Goal: Information Seeking & Learning: Learn about a topic

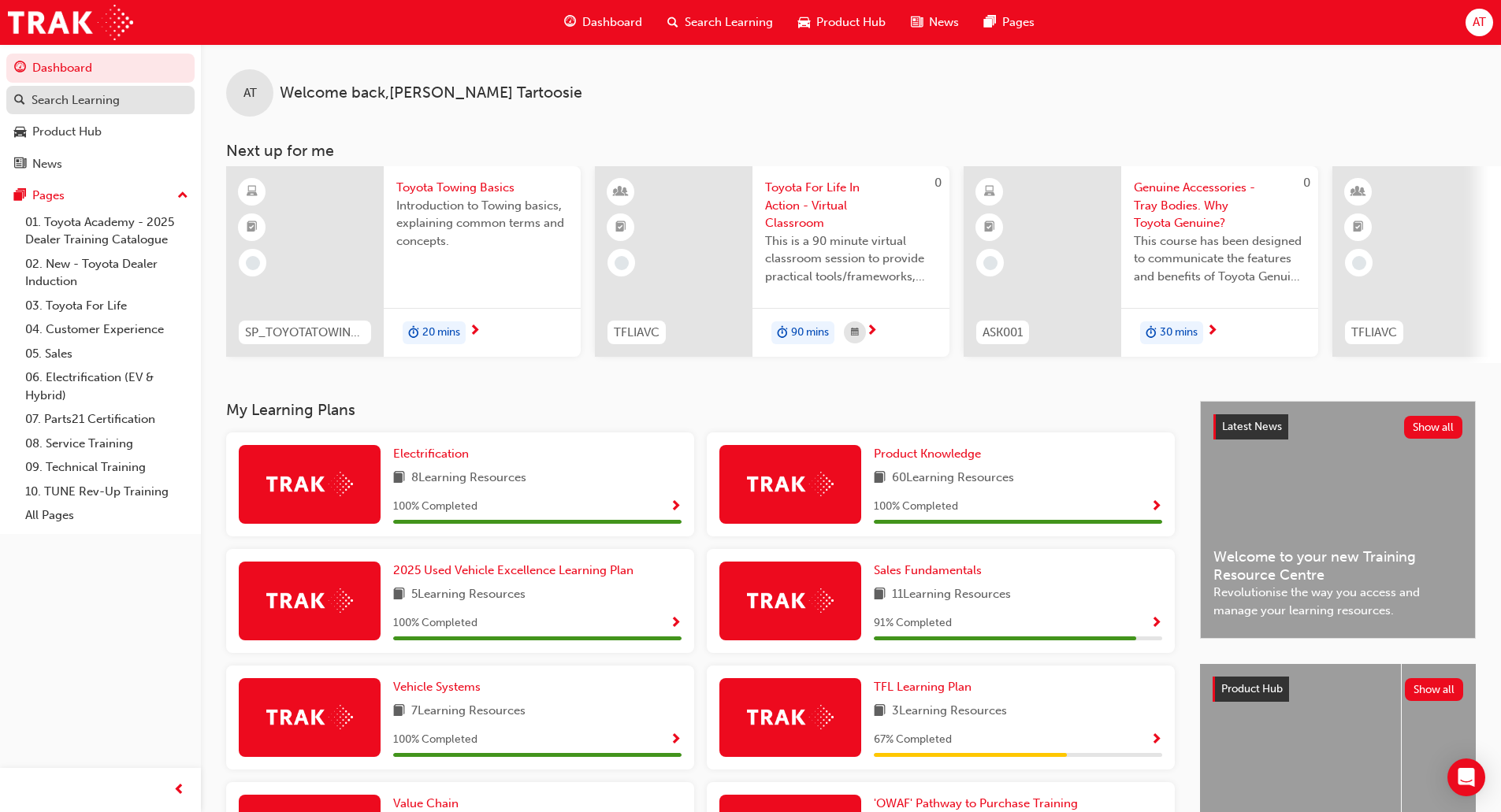
click at [84, 103] on div "Search Learning" at bounding box center [76, 100] width 89 height 18
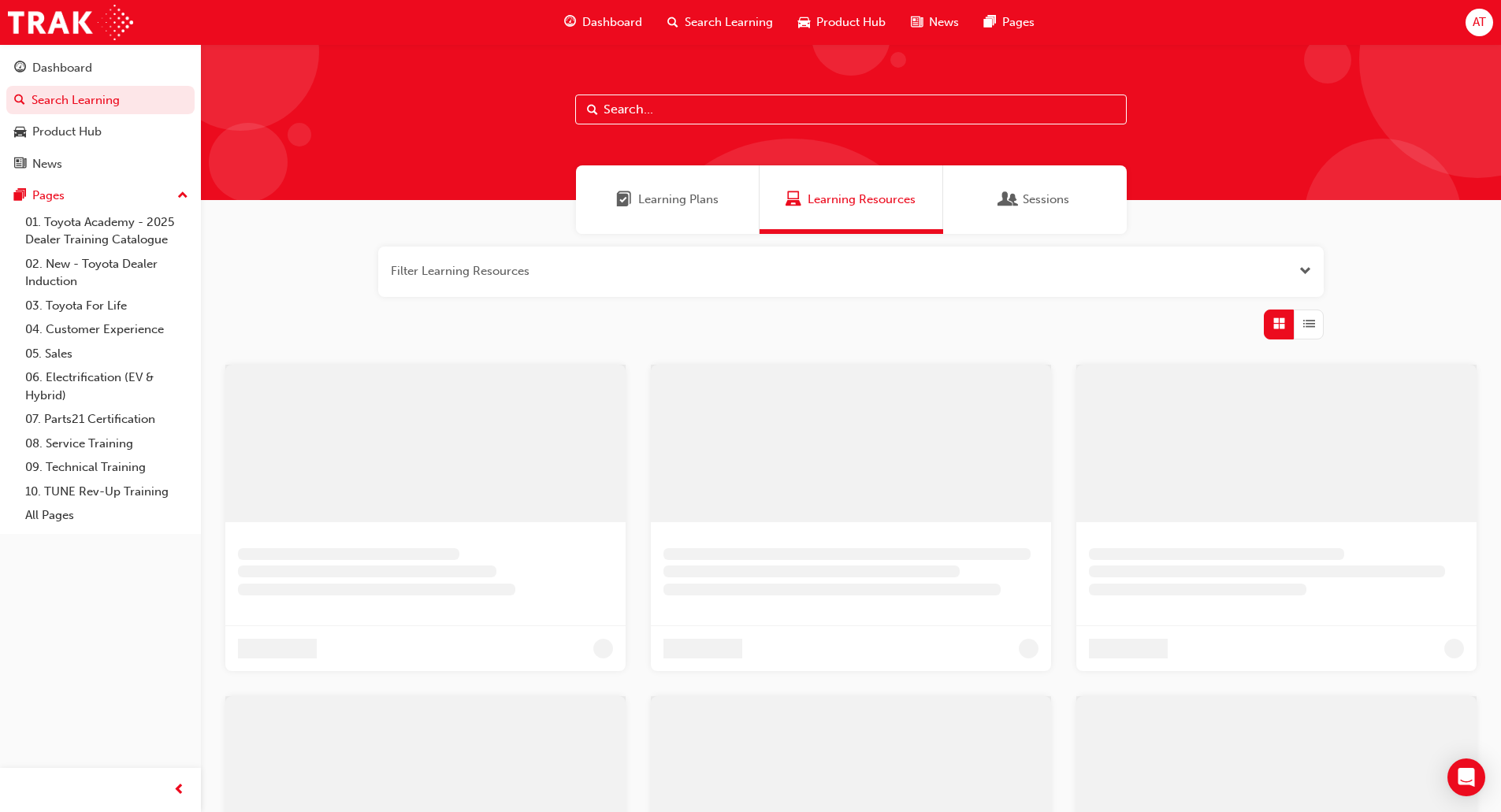
click at [653, 117] on input "text" at bounding box center [850, 109] width 552 height 30
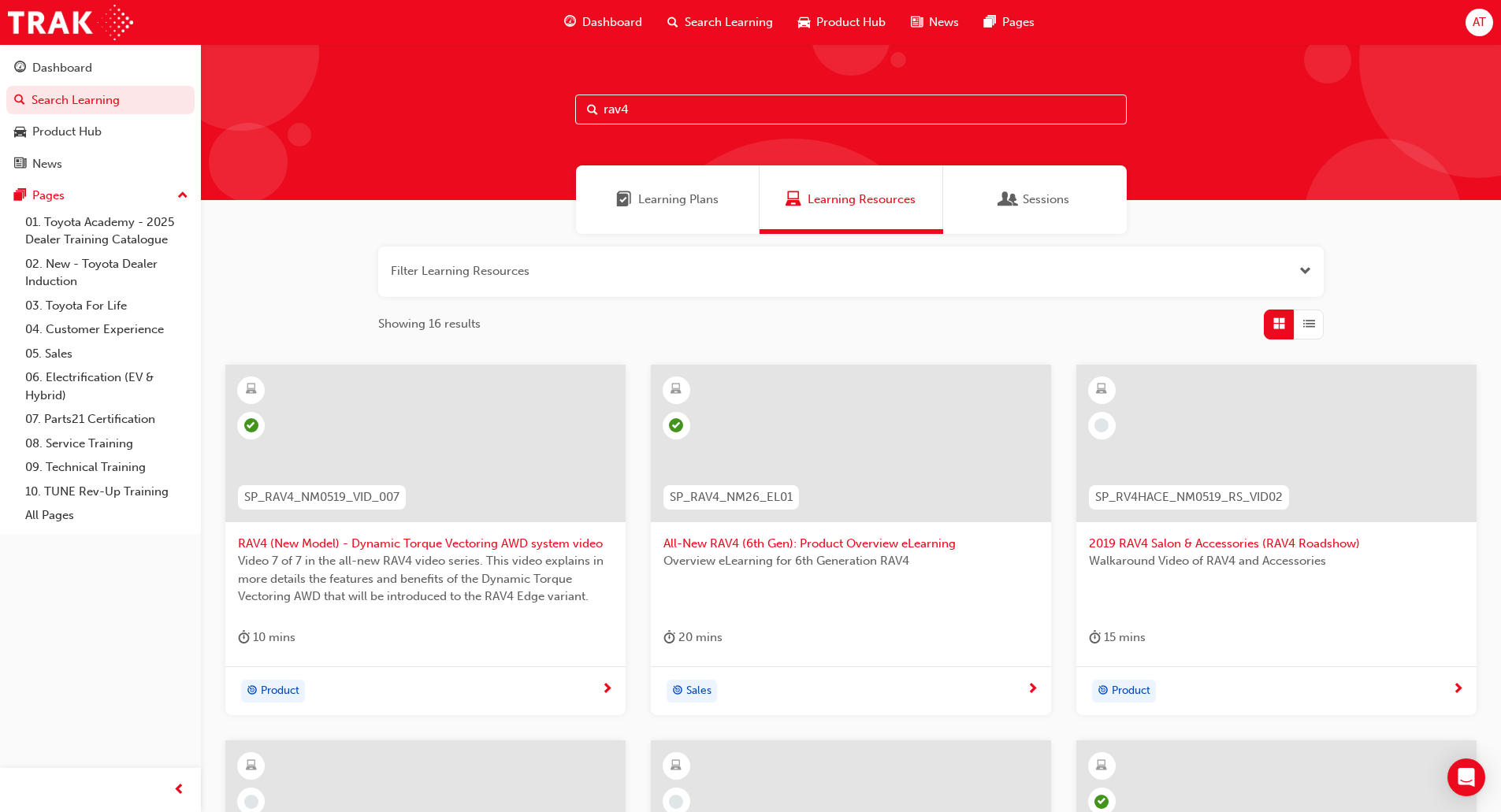
type input "rav4"
click at [830, 469] on div at bounding box center [850, 443] width 400 height 157
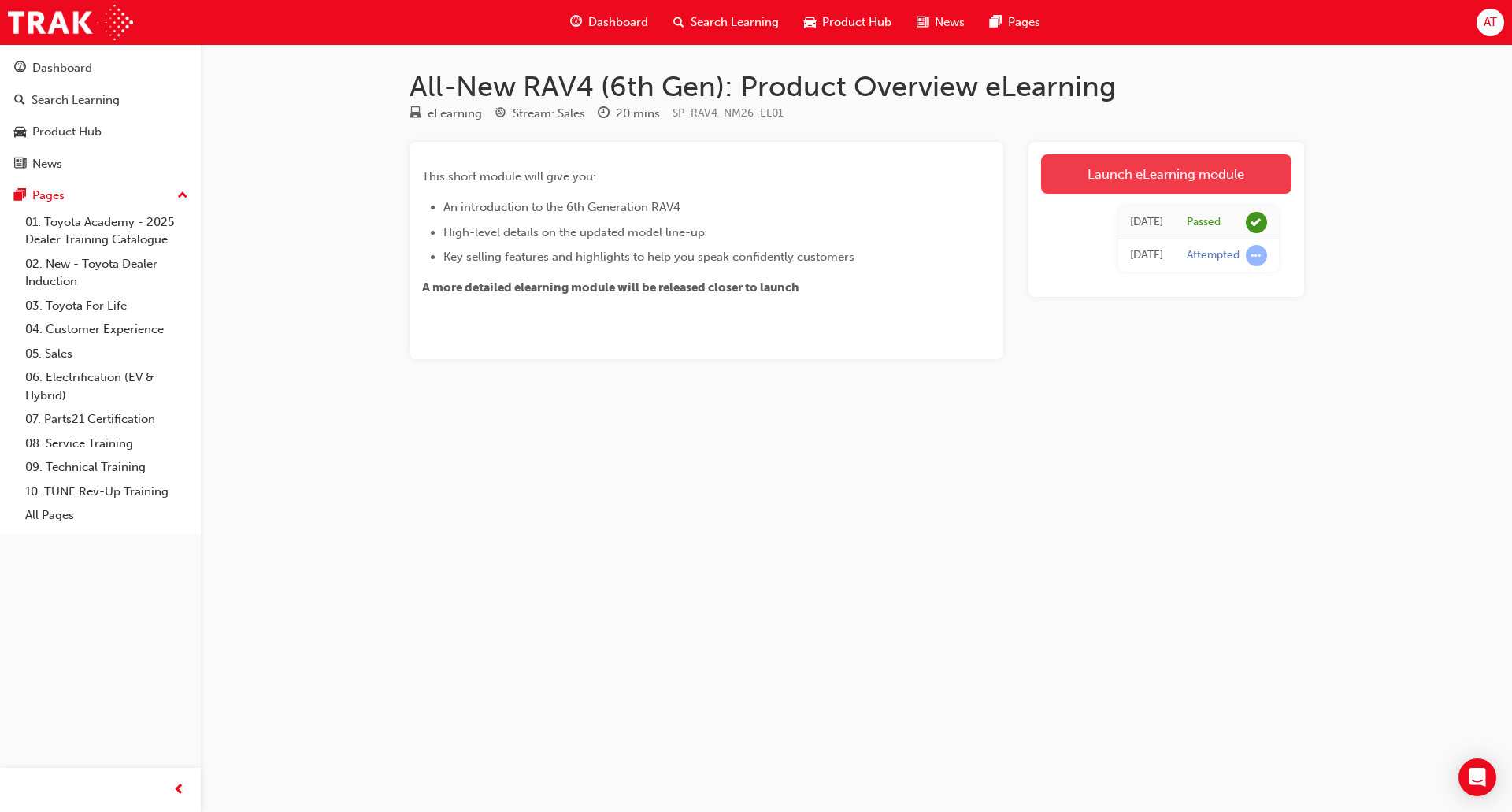
click at [1109, 169] on link "Launch eLearning module" at bounding box center [1165, 174] width 250 height 40
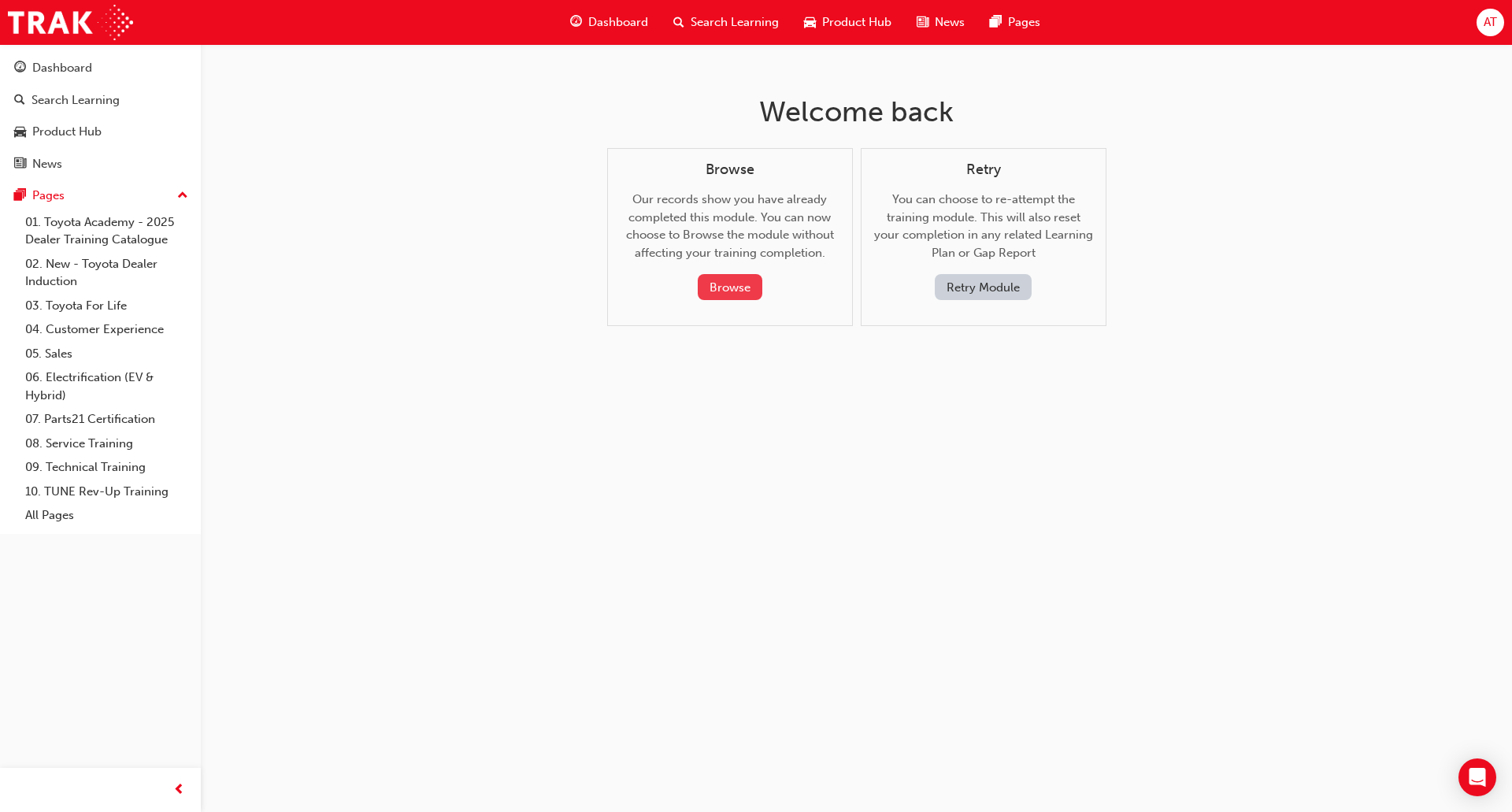
click at [732, 292] on button "Browse" at bounding box center [729, 287] width 65 height 26
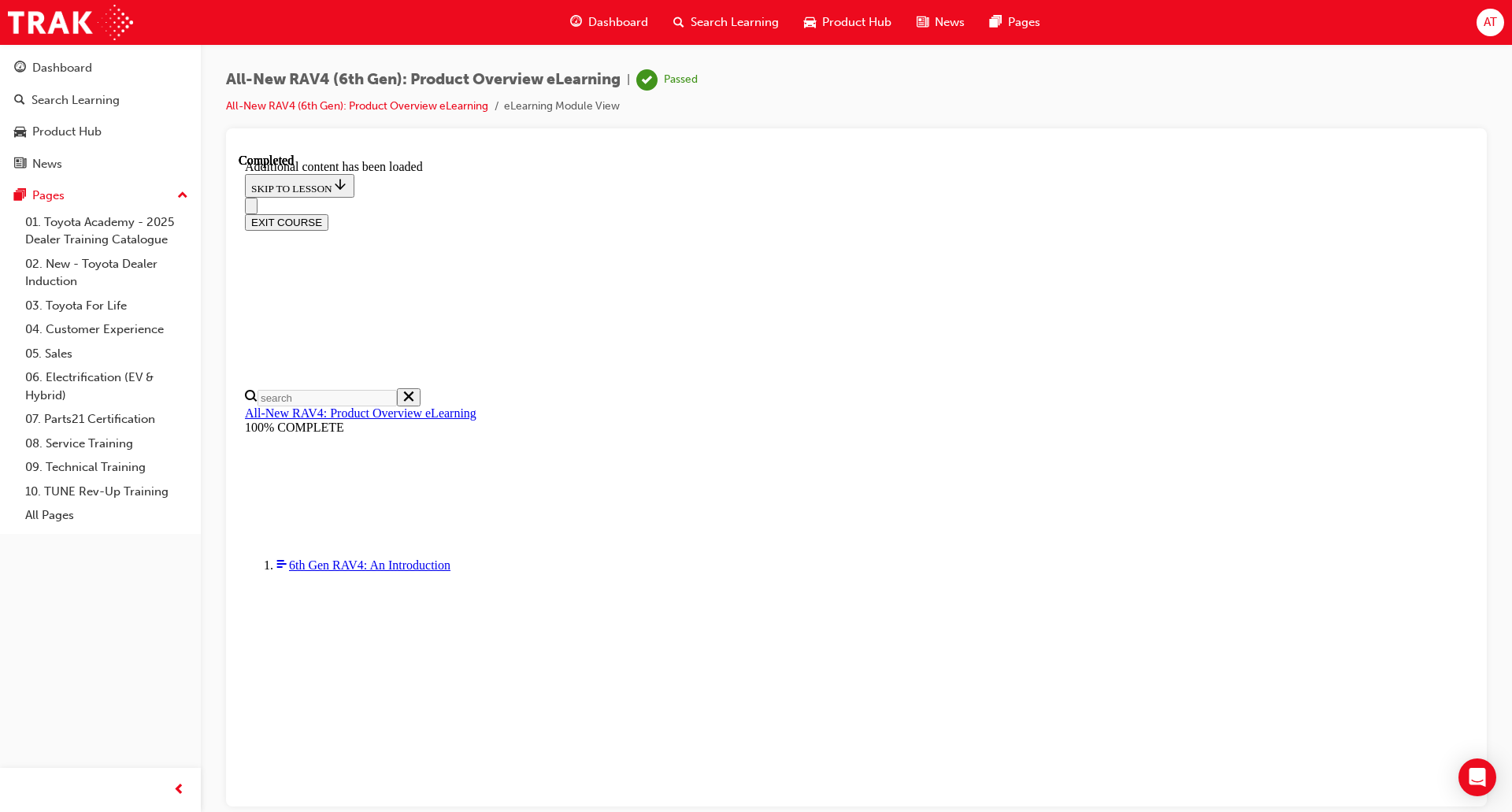
scroll to position [55, 0]
